Goal: Transaction & Acquisition: Purchase product/service

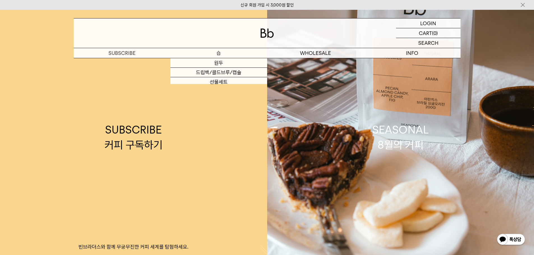
click at [219, 54] on p "숍" at bounding box center [219, 53] width 97 height 10
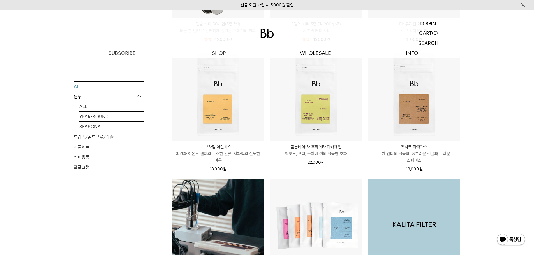
scroll to position [224, 0]
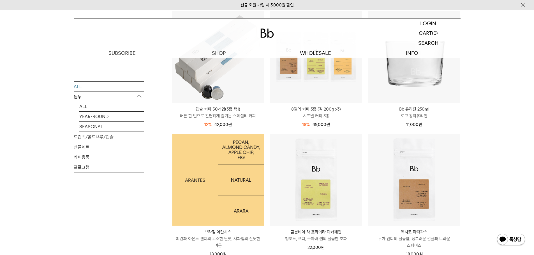
click at [230, 165] on img at bounding box center [218, 180] width 92 height 92
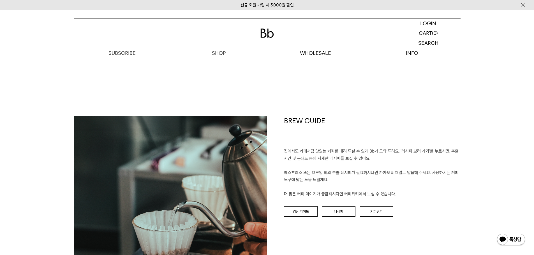
scroll to position [524, 0]
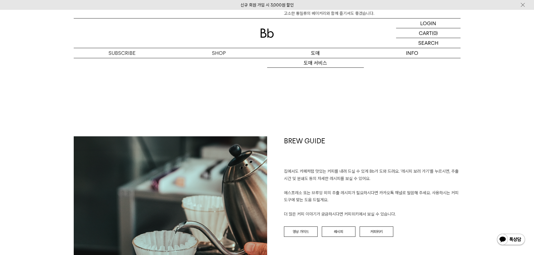
click at [312, 52] on p "도매" at bounding box center [315, 53] width 97 height 10
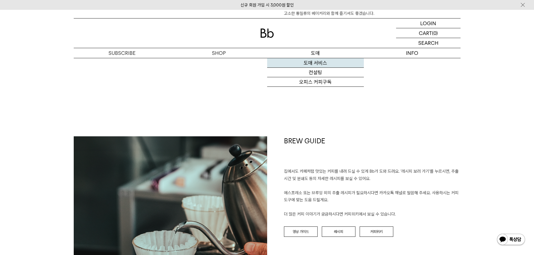
click at [317, 62] on link "도매 서비스" at bounding box center [315, 63] width 97 height 10
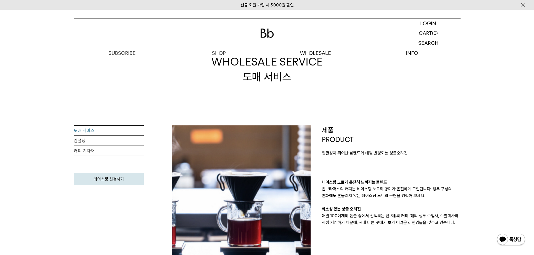
scroll to position [19, 0]
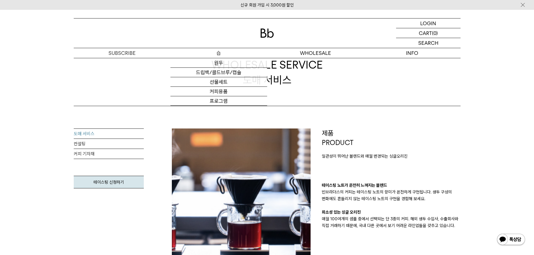
click at [221, 54] on p "숍" at bounding box center [219, 53] width 97 height 10
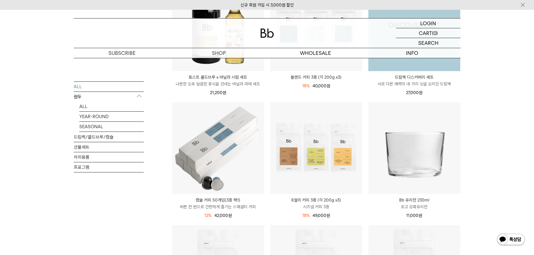
scroll to position [149, 0]
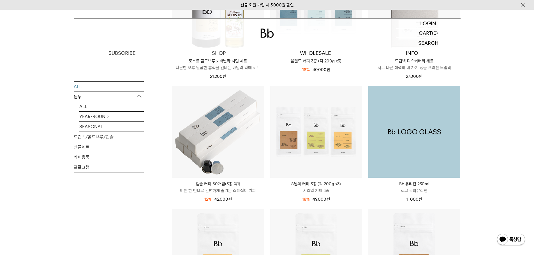
click at [425, 149] on img at bounding box center [414, 132] width 92 height 92
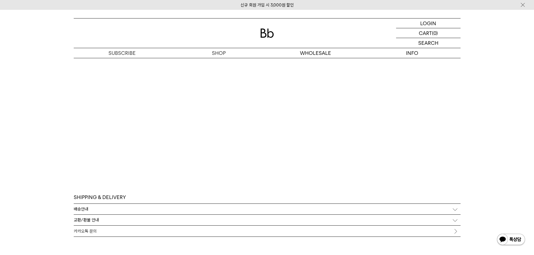
scroll to position [374, 0]
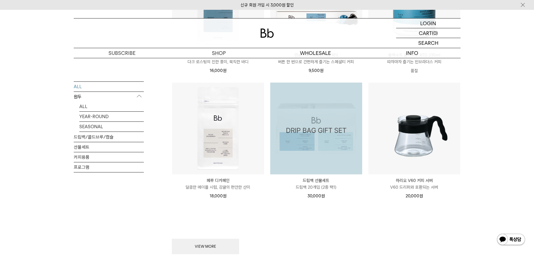
scroll to position [598, 0]
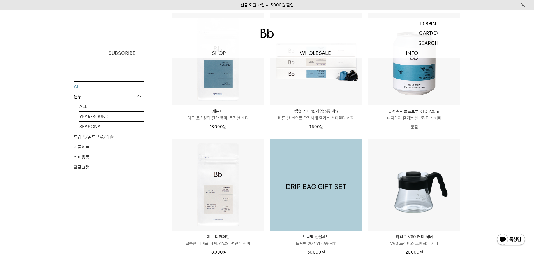
click at [309, 194] on img at bounding box center [316, 185] width 92 height 92
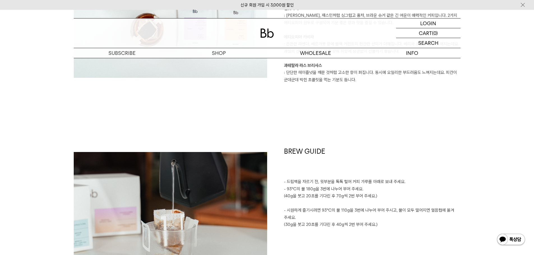
scroll to position [1197, 0]
